Goal: Task Accomplishment & Management: Manage account settings

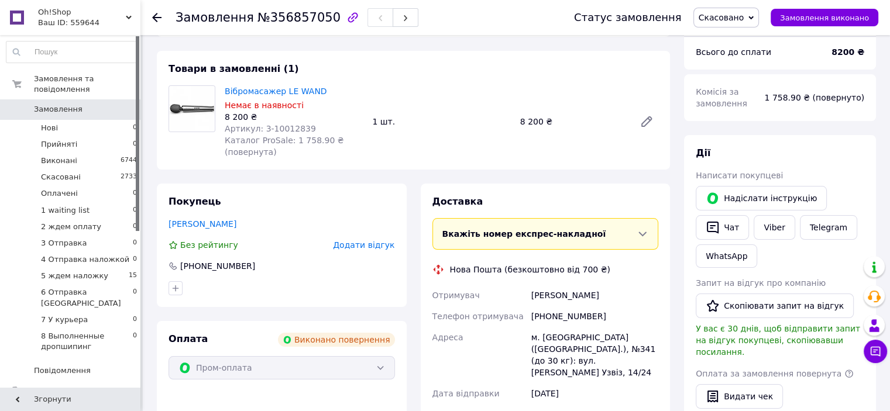
scroll to position [117, 0]
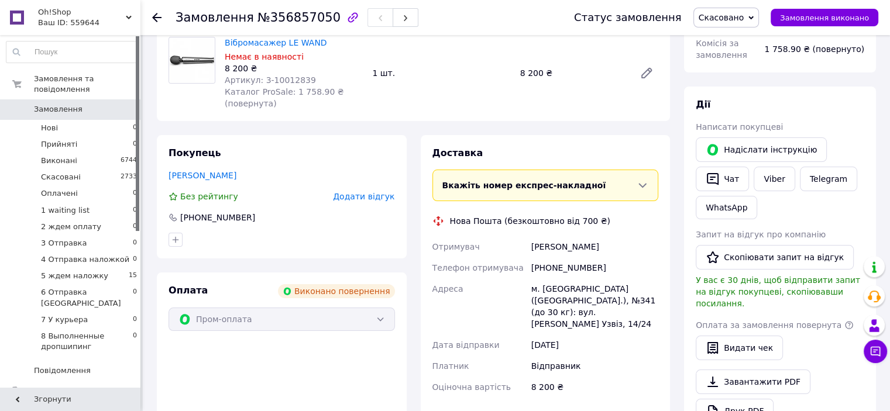
drag, startPoint x: 571, startPoint y: 103, endPoint x: 608, endPoint y: 125, distance: 42.2
click at [571, 102] on div "Замовлення з додатку Виконано повернення Якщо в наявності, не телефонуйте, або …" at bounding box center [413, 325] width 527 height 786
click at [593, 236] on div "[PERSON_NAME]" at bounding box center [595, 246] width 132 height 21
click at [86, 271] on span "5 ждем наложку" at bounding box center [74, 276] width 67 height 11
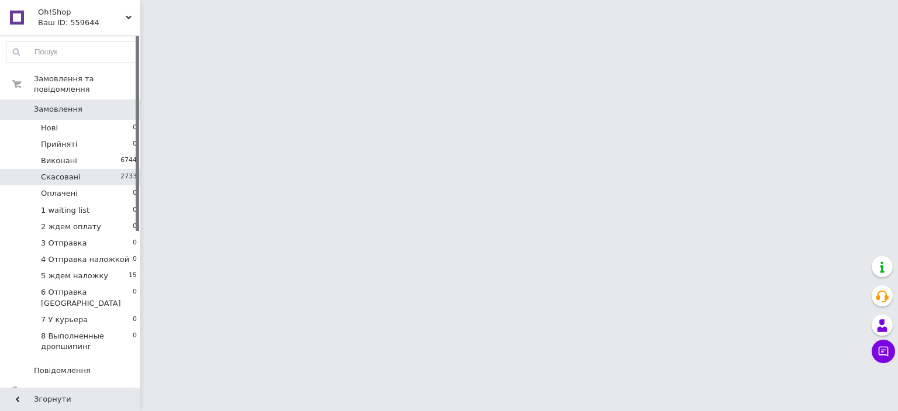
click at [71, 169] on li "Скасовані 2733" at bounding box center [72, 177] width 144 height 16
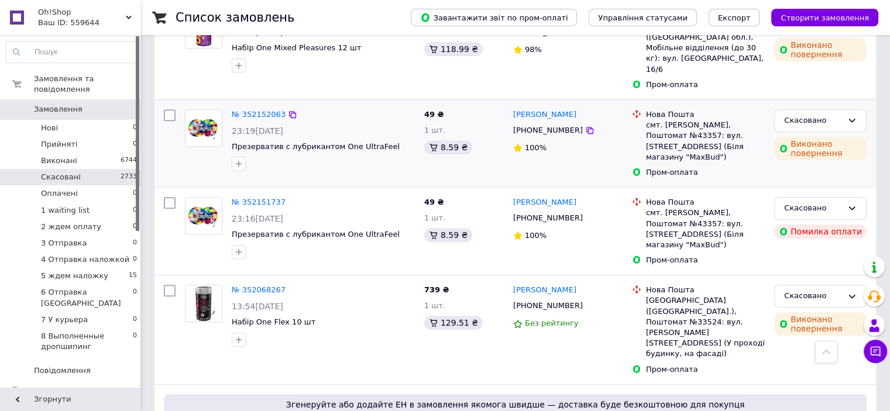
scroll to position [468, 0]
